Goal: Task Accomplishment & Management: Manage account settings

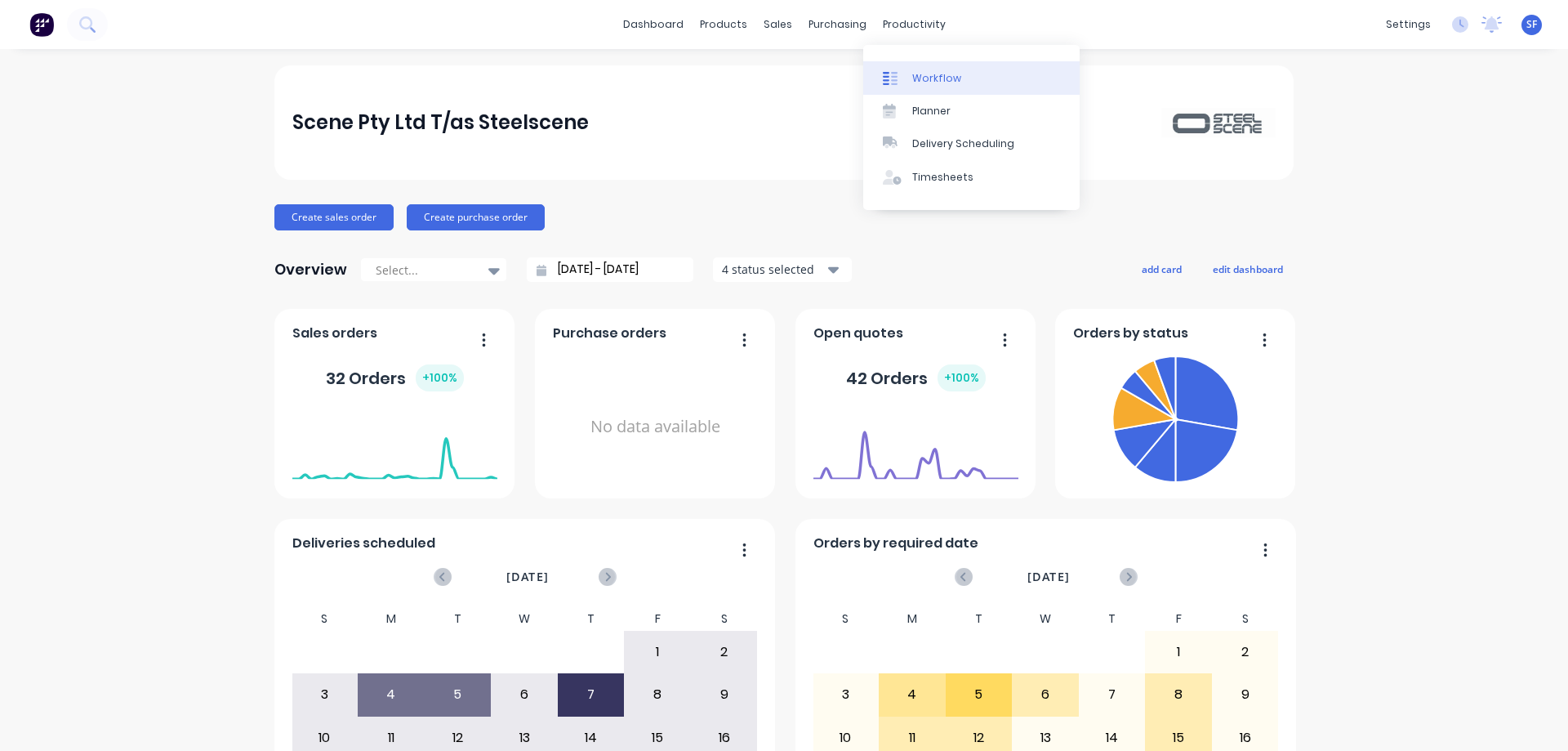
click at [923, 75] on div "Workflow" at bounding box center [936, 78] width 49 height 14
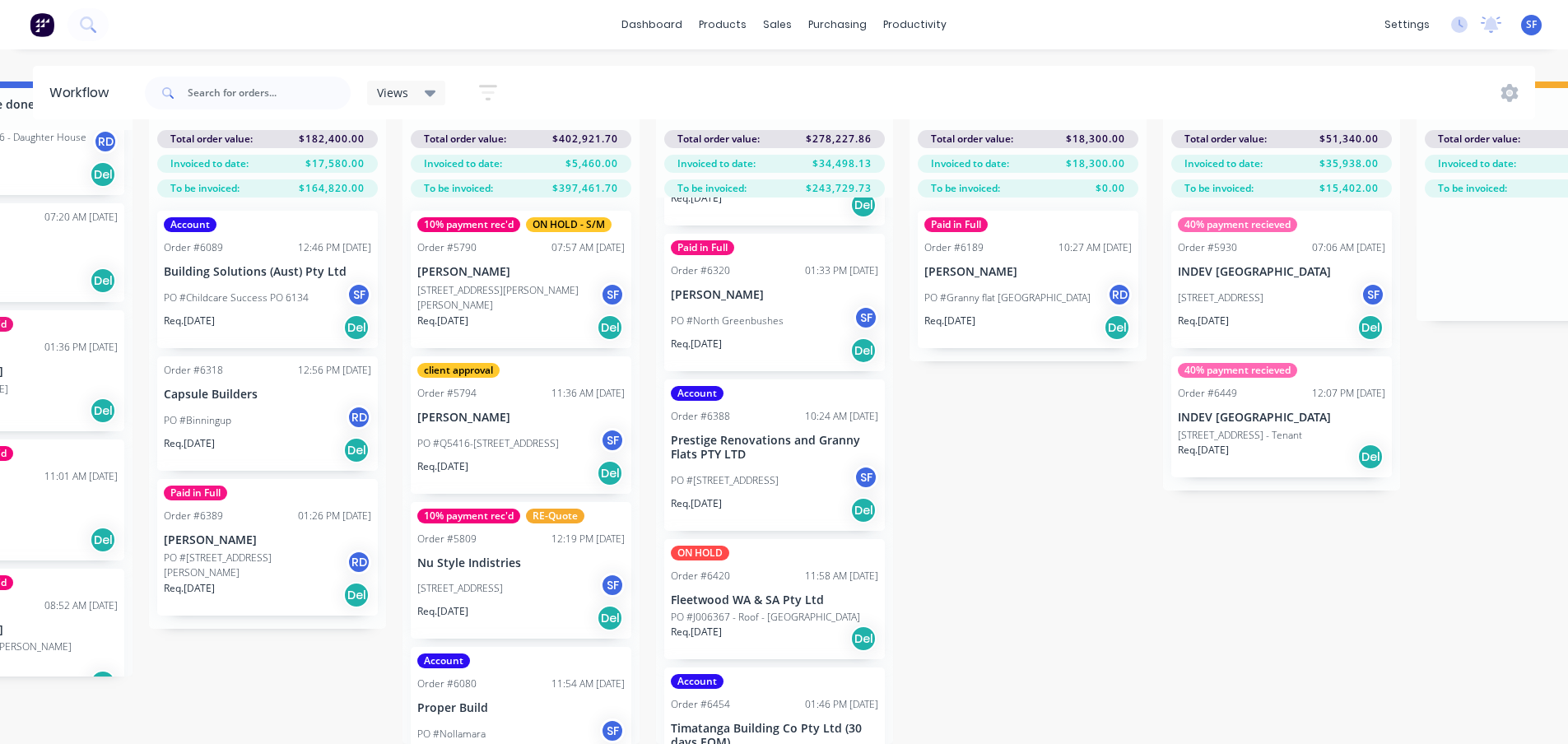
scroll to position [519, 0]
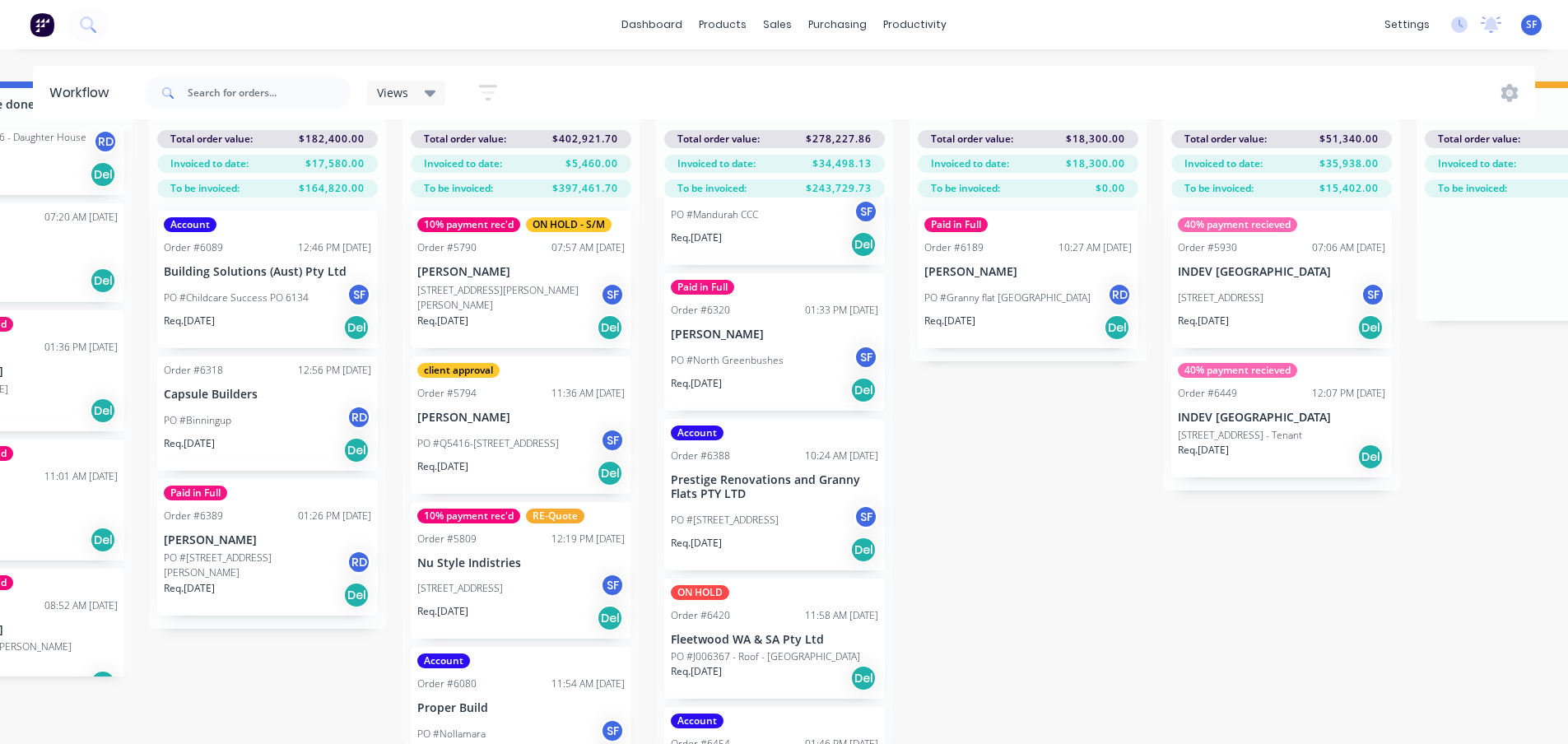
click at [795, 358] on div "PO #North Greenbushes SF" at bounding box center [774, 360] width 208 height 31
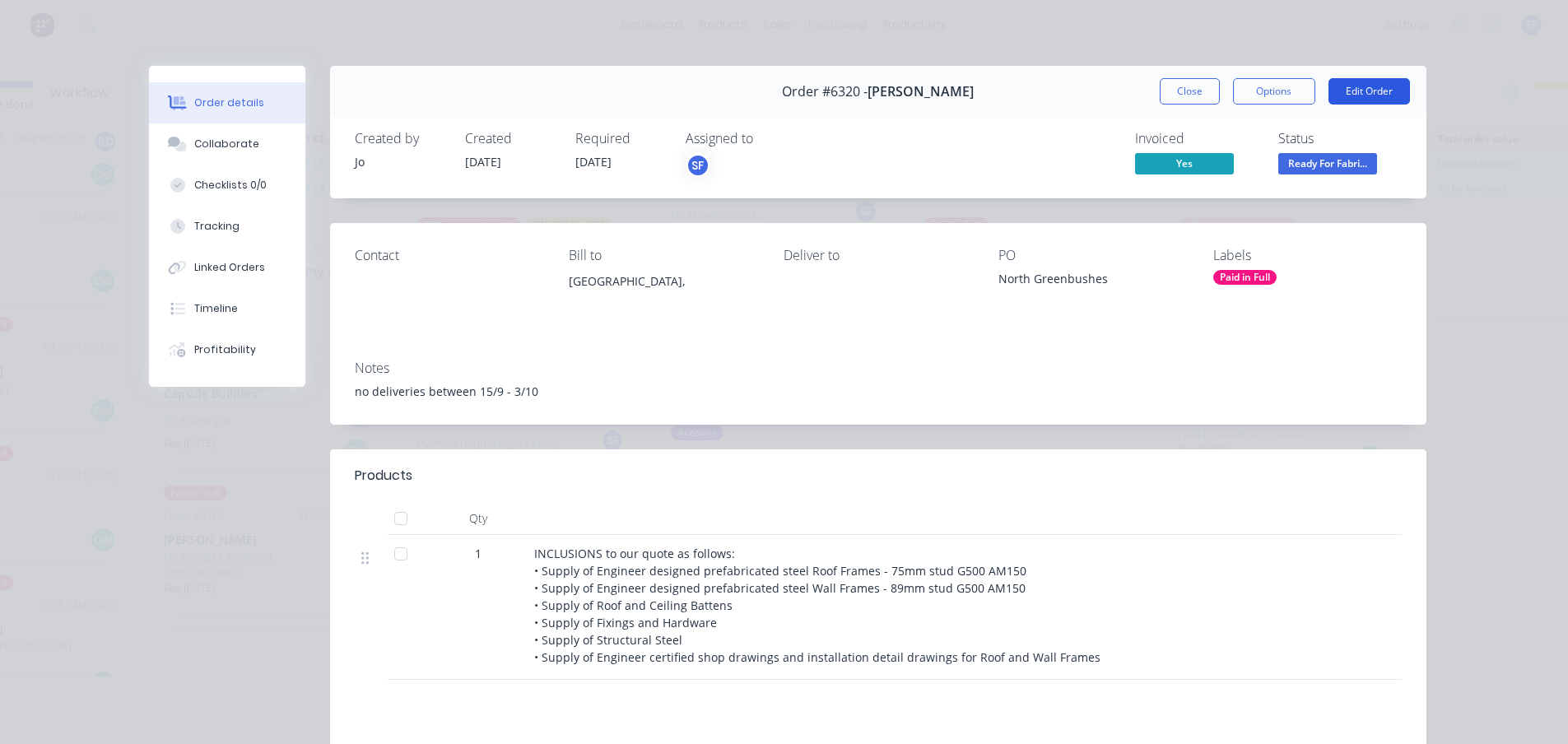
click at [1298, 87] on button "Edit Order" at bounding box center [1369, 91] width 82 height 26
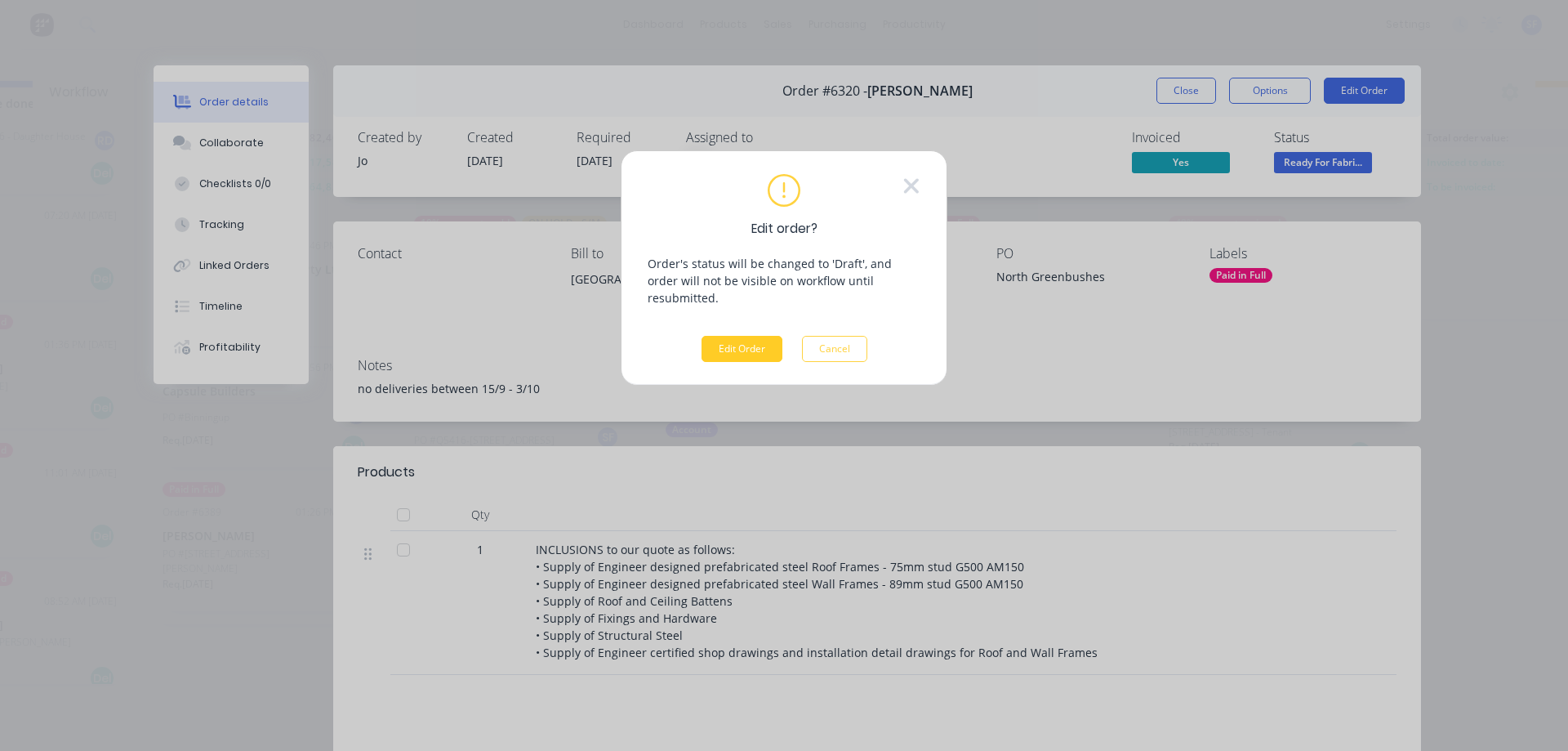
click at [751, 336] on button "Edit Order" at bounding box center [742, 348] width 81 height 26
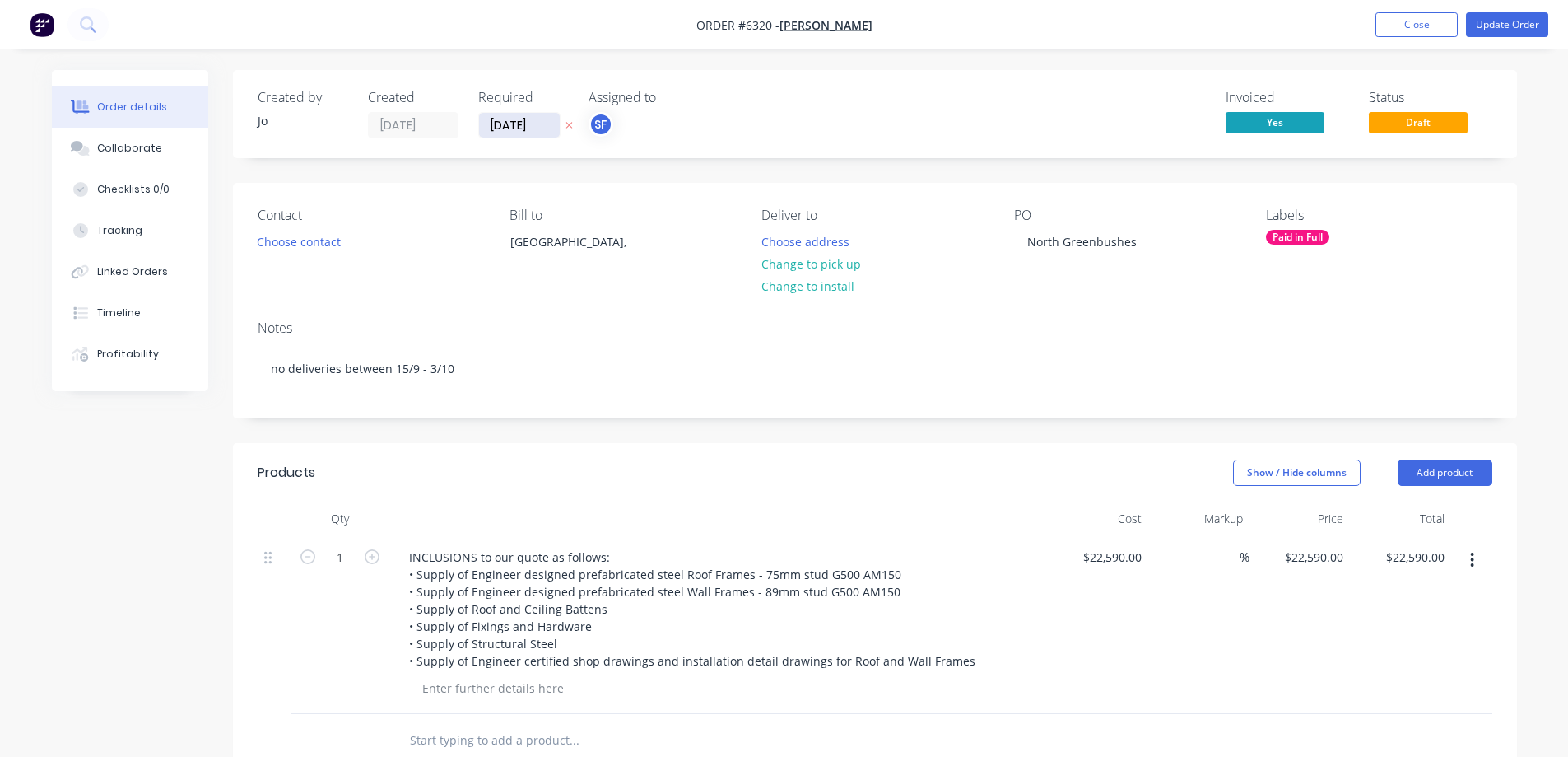
click at [502, 128] on input "[DATE]" at bounding box center [519, 124] width 81 height 25
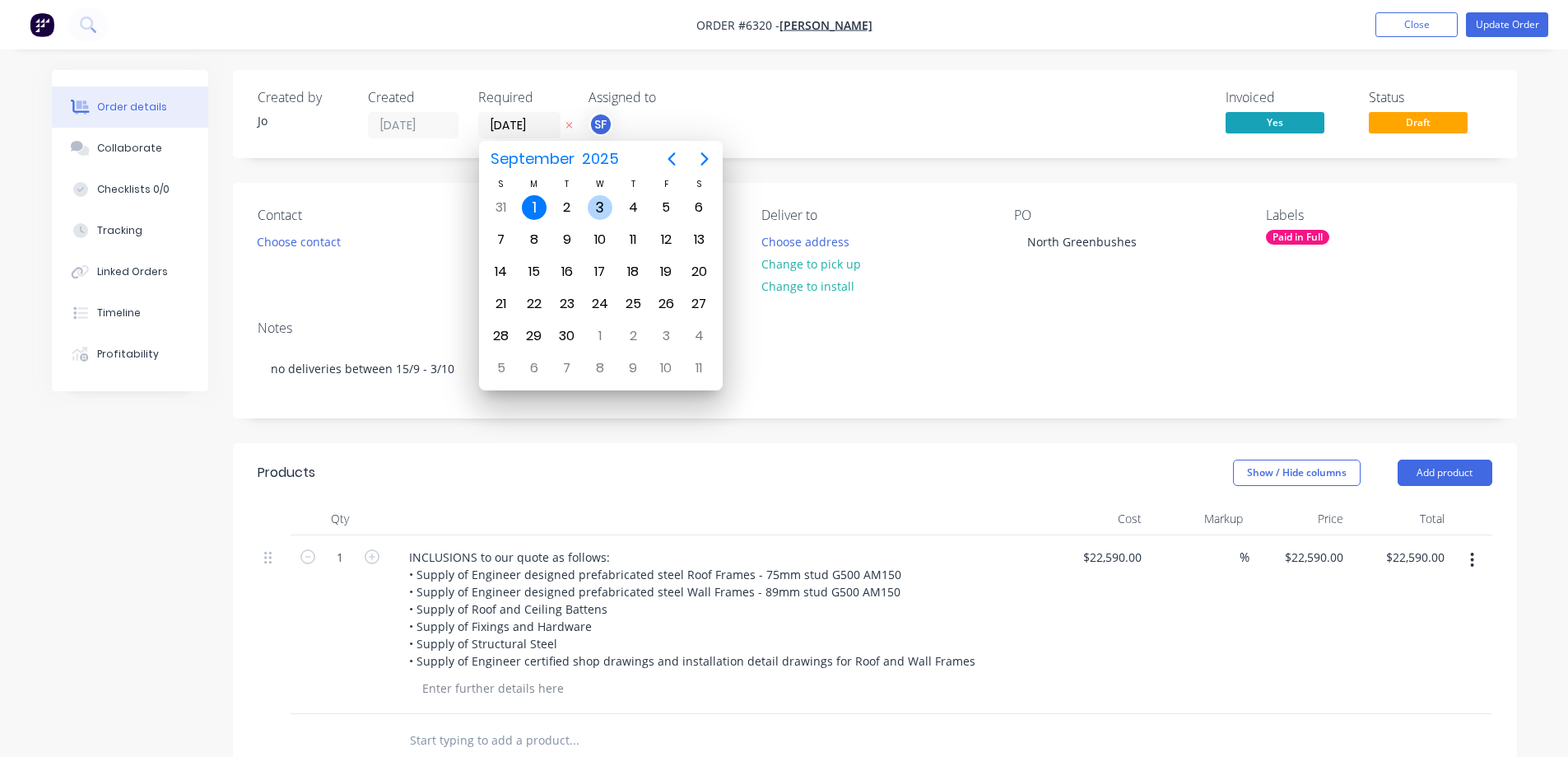
click at [603, 209] on div "3" at bounding box center [600, 207] width 24 height 25
type input "[DATE]"
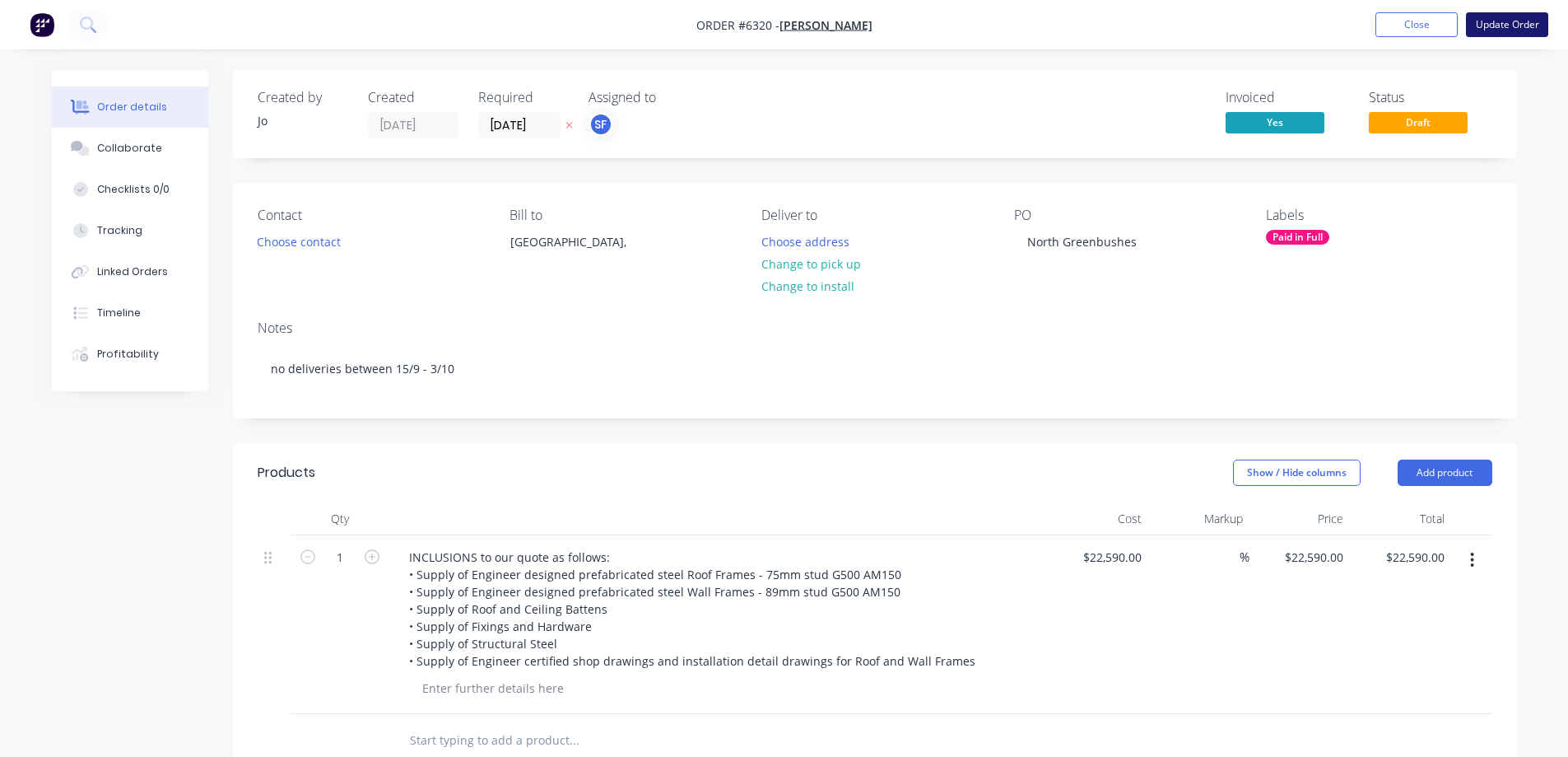
click at [1298, 25] on button "Update Order" at bounding box center [1507, 25] width 83 height 25
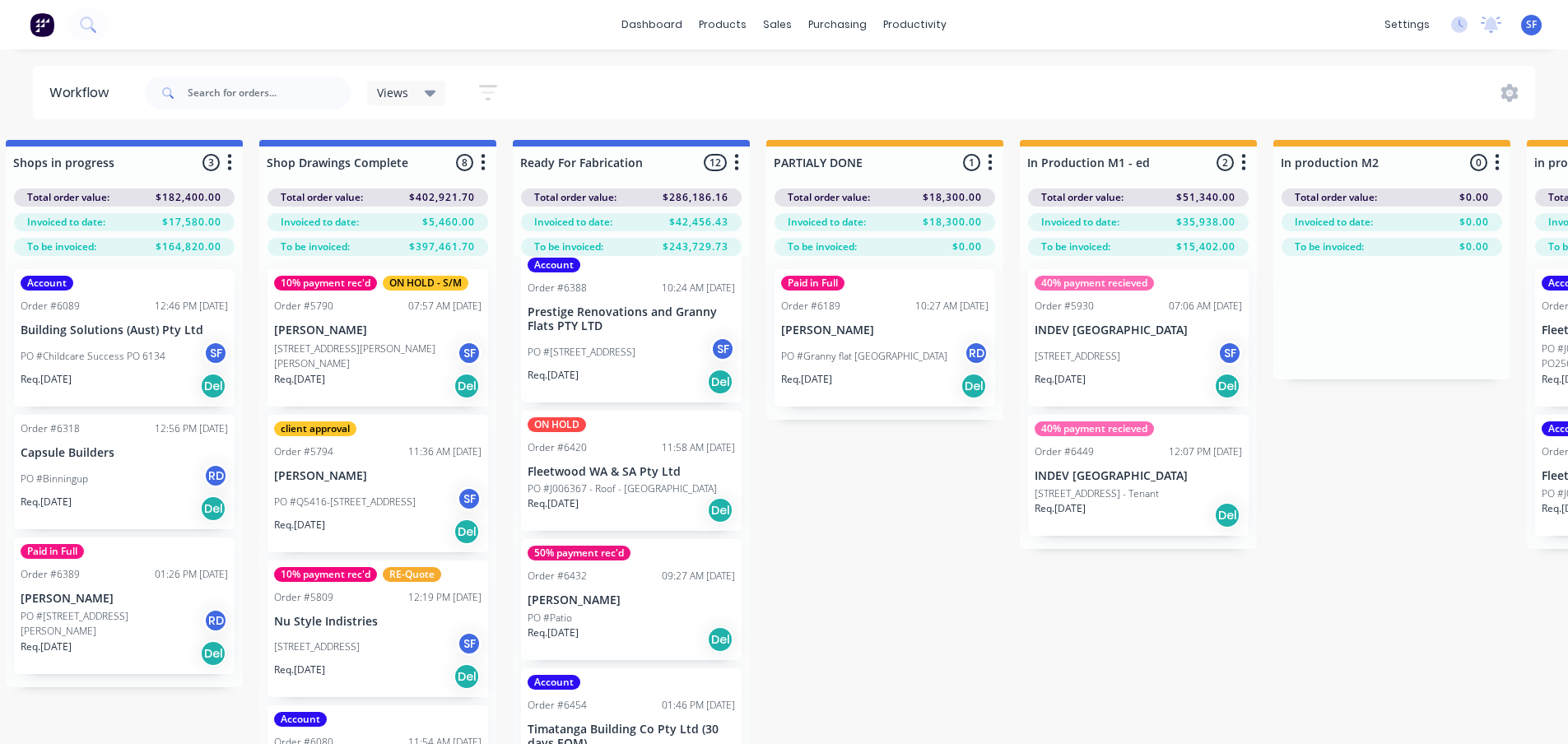
scroll to position [823, 0]
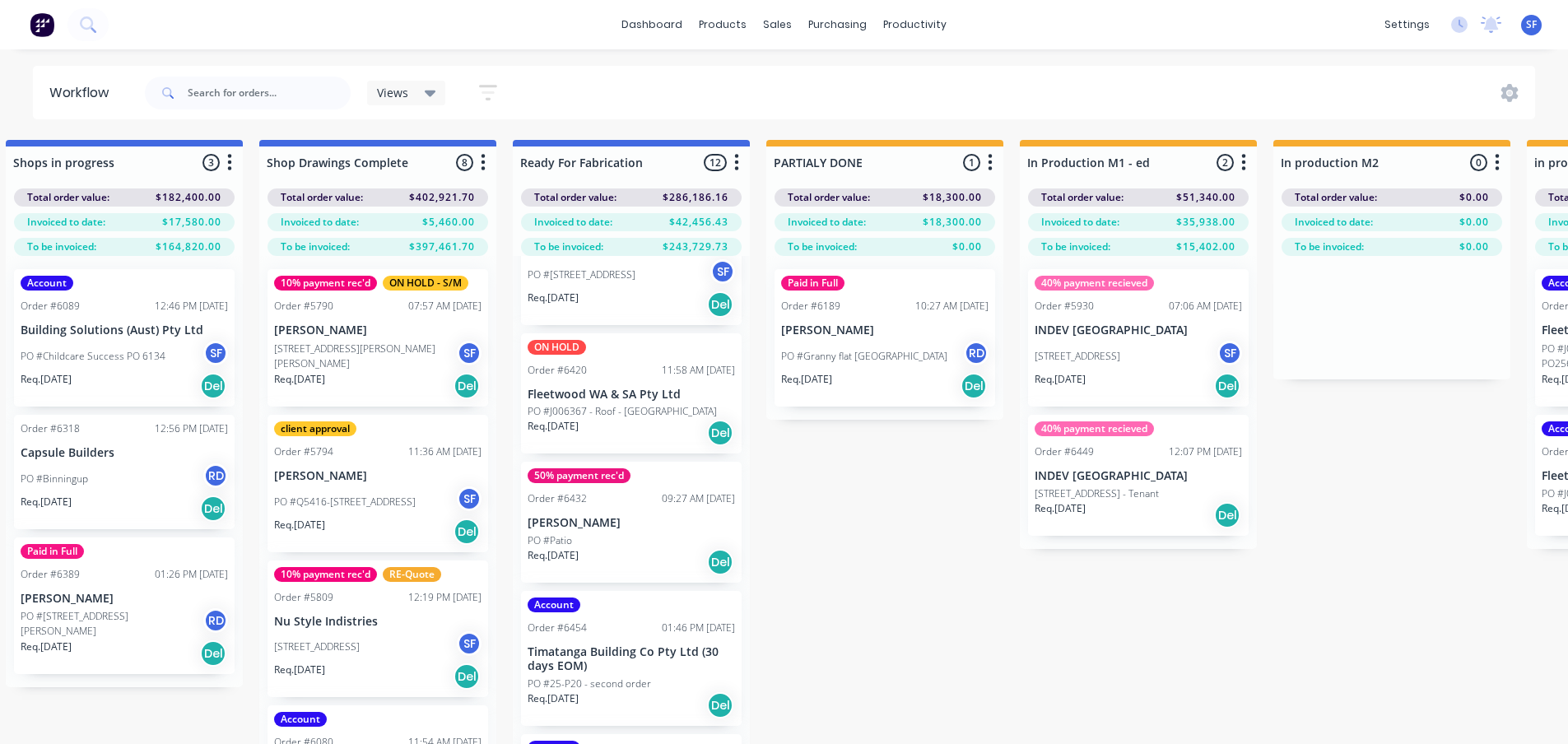
click at [616, 563] on div "Req. [DATE] Del" at bounding box center [632, 562] width 208 height 28
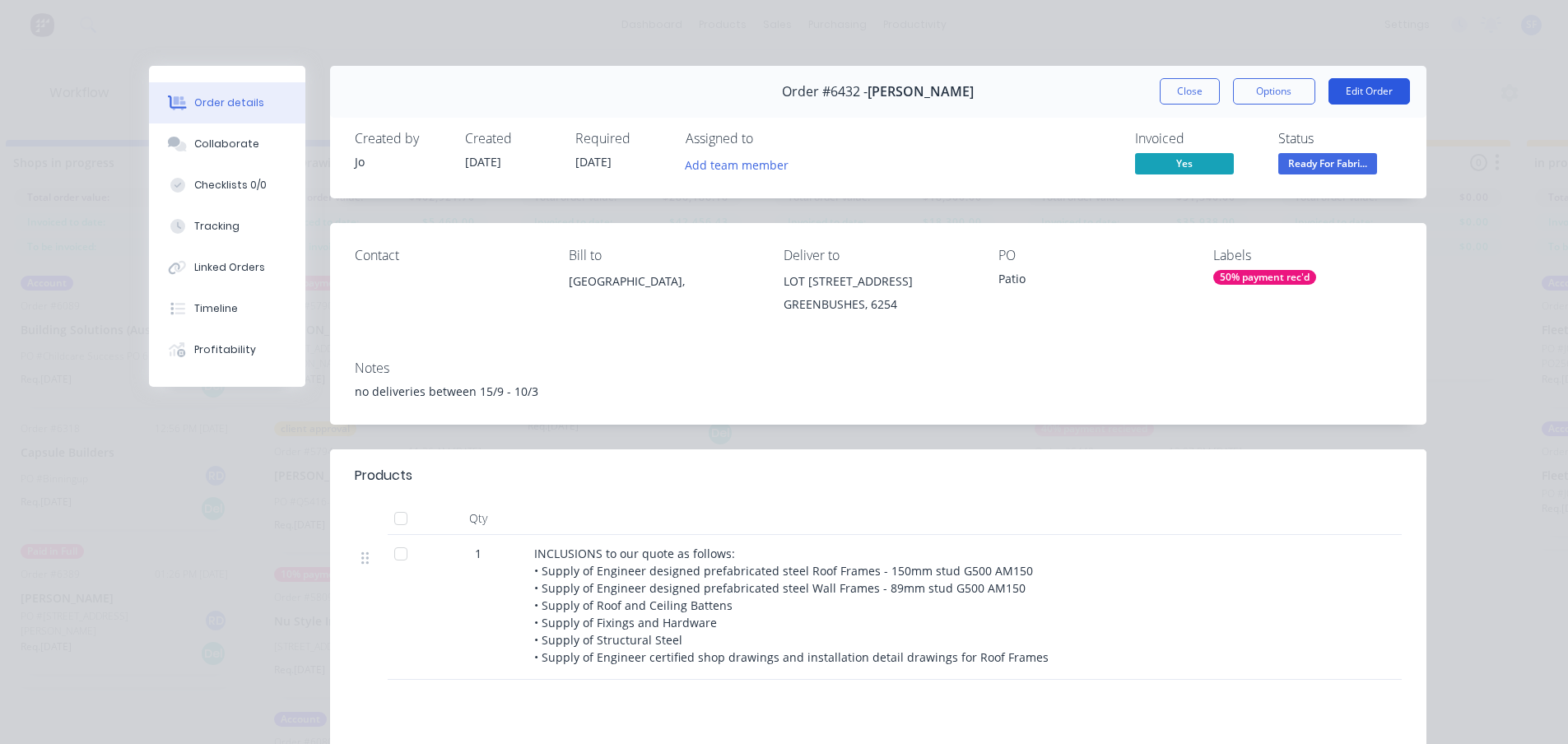
click at [1298, 87] on button "Edit Order" at bounding box center [1369, 91] width 82 height 26
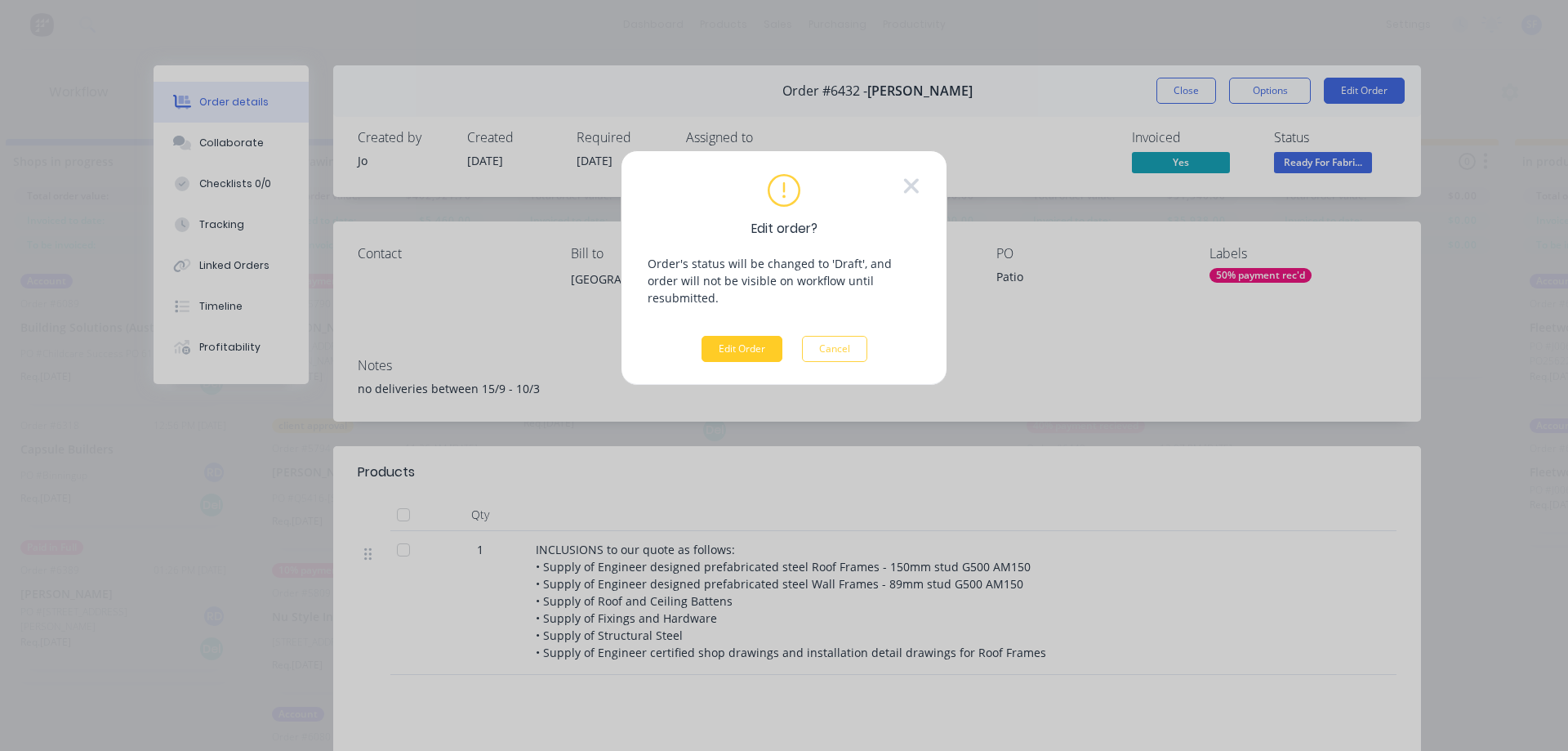
click at [750, 341] on button "Edit Order" at bounding box center [742, 348] width 81 height 26
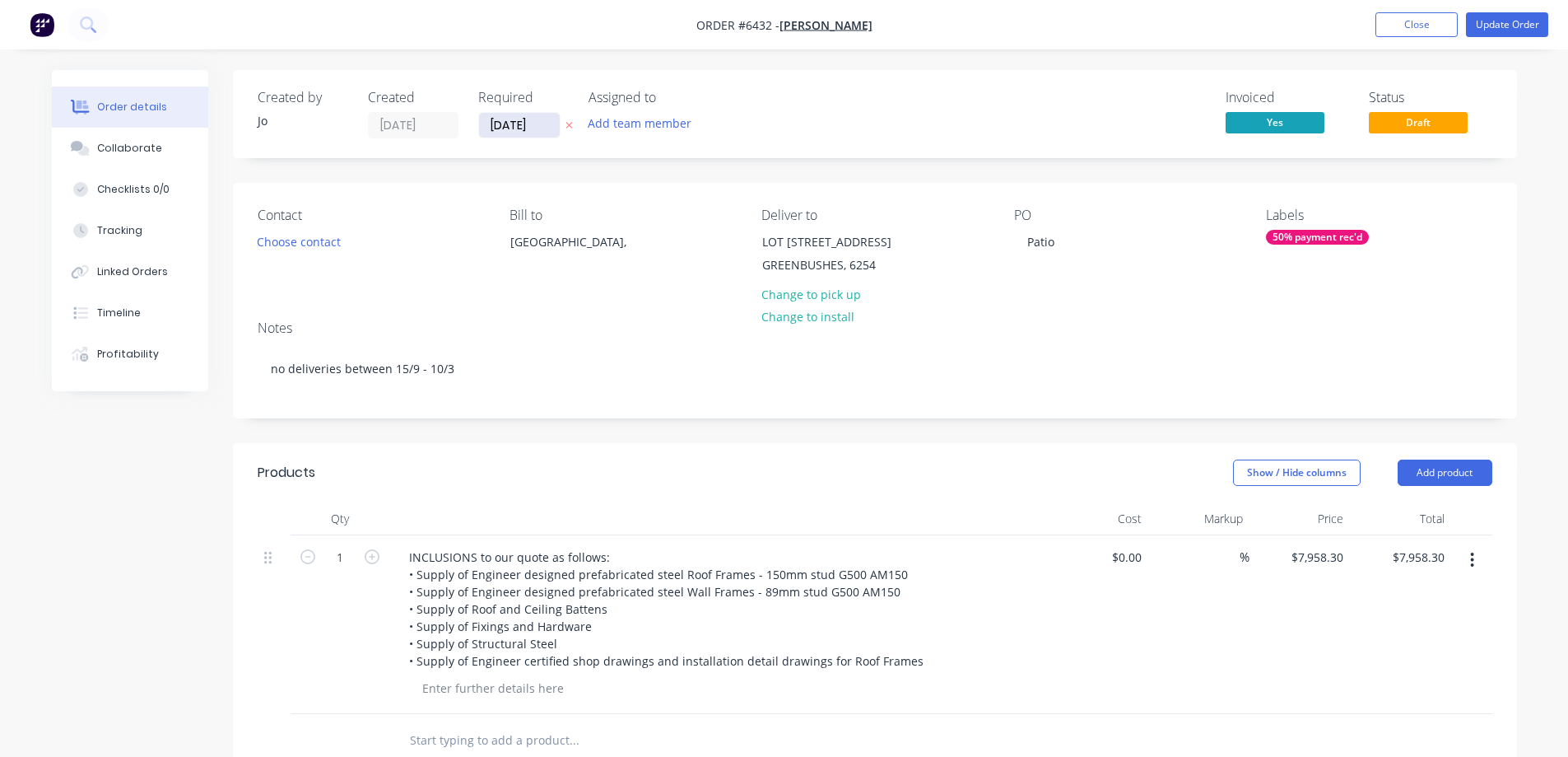
click at [495, 119] on input "[DATE]" at bounding box center [519, 124] width 81 height 25
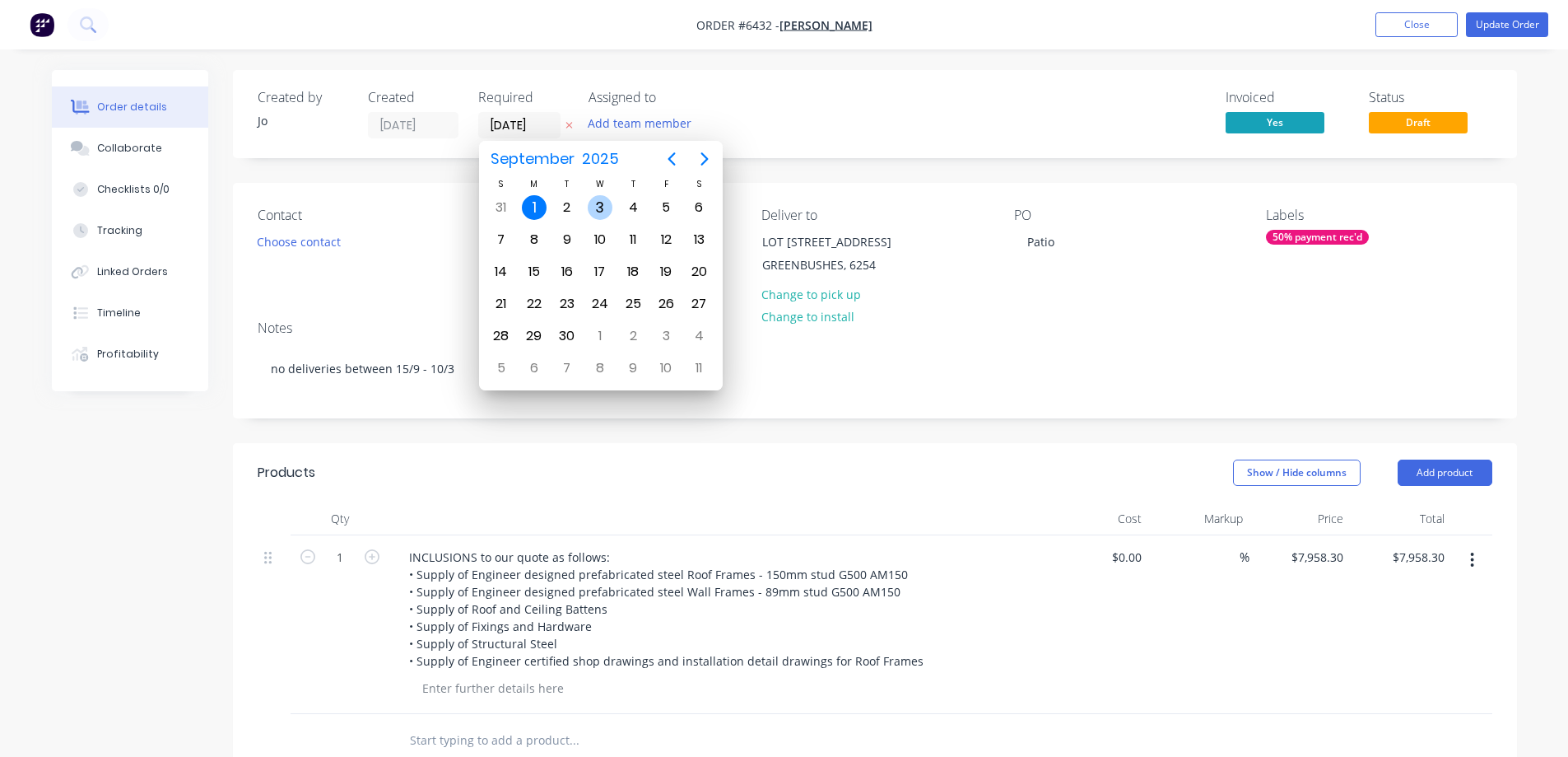
click at [600, 209] on div "3" at bounding box center [600, 207] width 24 height 25
type input "[DATE]"
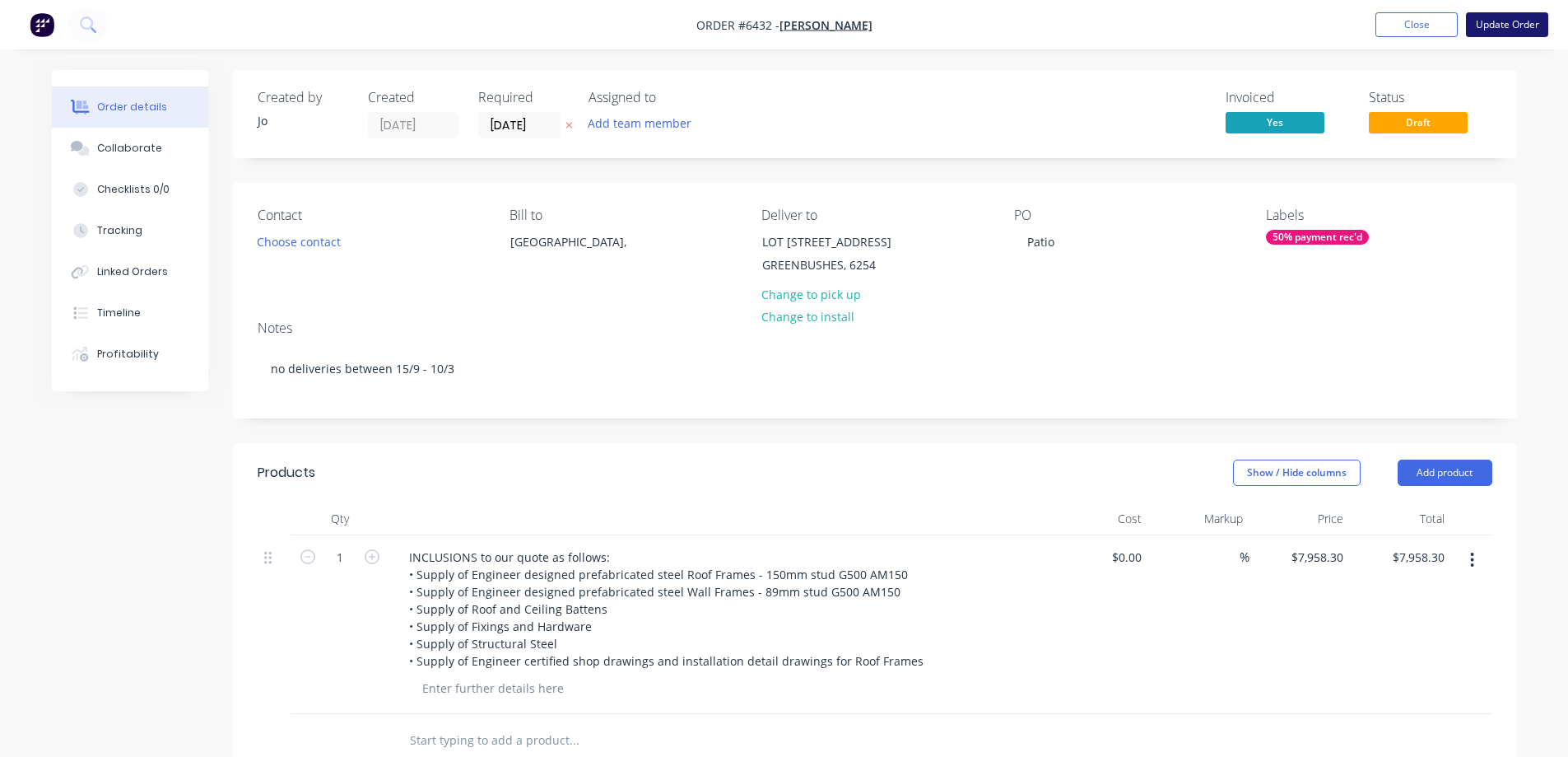
click at [1298, 22] on button "Update Order" at bounding box center [1507, 25] width 83 height 25
